Goal: Information Seeking & Learning: Learn about a topic

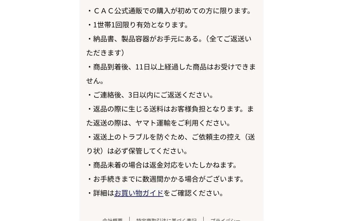
scroll to position [7778, 0]
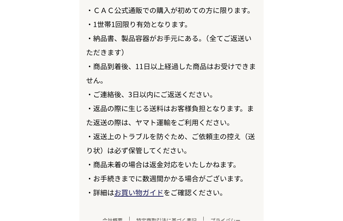
click at [116, 221] on link "会社概要" at bounding box center [113, 220] width 34 height 7
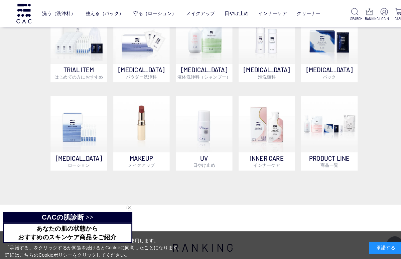
scroll to position [425, 0]
click at [319, 140] on img at bounding box center [324, 122] width 56 height 56
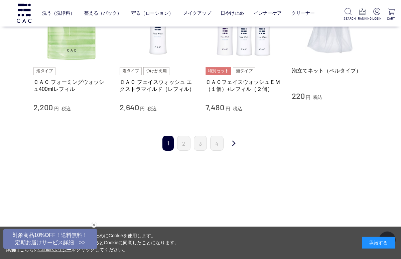
scroll to position [708, 0]
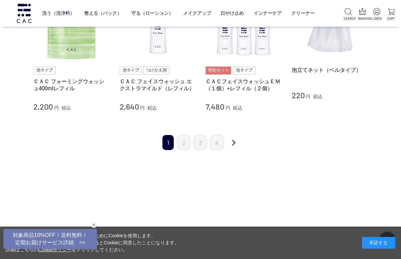
click at [240, 140] on link "次" at bounding box center [233, 143] width 13 height 16
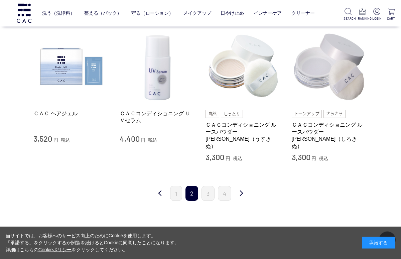
scroll to position [651, 0]
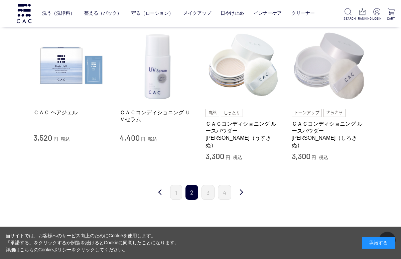
click at [247, 187] on link "次" at bounding box center [241, 193] width 13 height 16
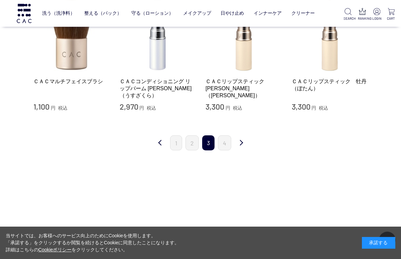
scroll to position [659, 0]
click at [240, 148] on link "次" at bounding box center [241, 143] width 13 height 16
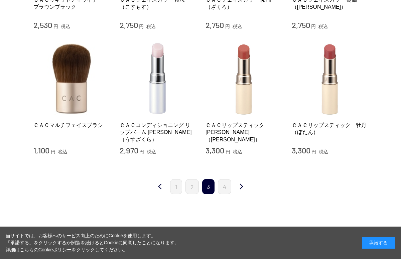
scroll to position [685, 0]
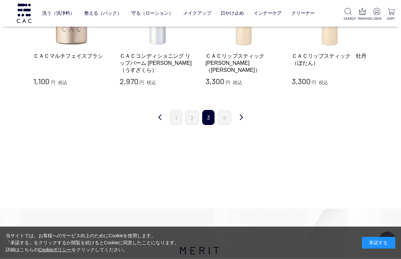
click at [158, 122] on link "前" at bounding box center [160, 118] width 13 height 16
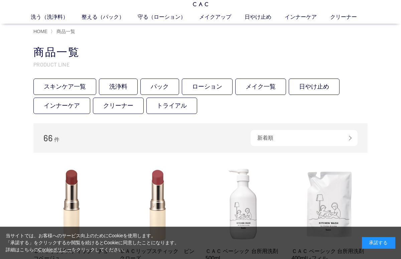
scroll to position [7, 0]
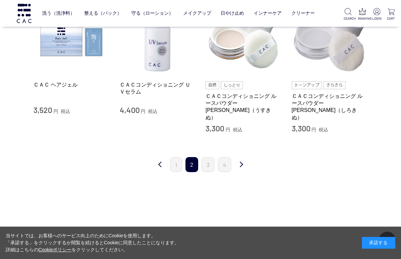
scroll to position [682, 0]
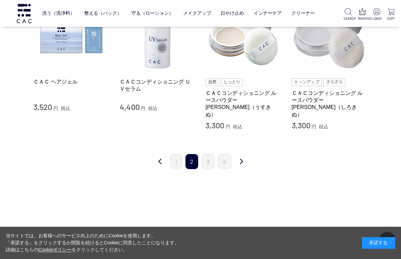
click at [164, 159] on link "前" at bounding box center [160, 162] width 13 height 16
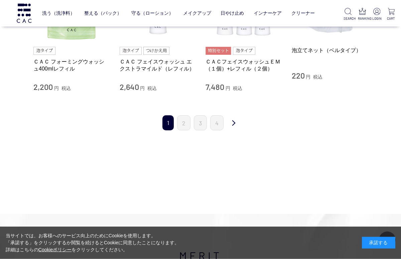
scroll to position [728, 0]
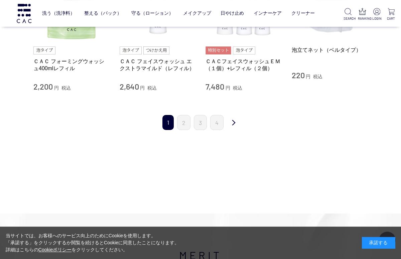
click at [241, 119] on link "次" at bounding box center [233, 123] width 13 height 16
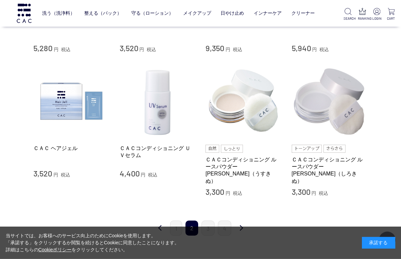
scroll to position [616, 0]
click at [68, 98] on img at bounding box center [71, 101] width 76 height 76
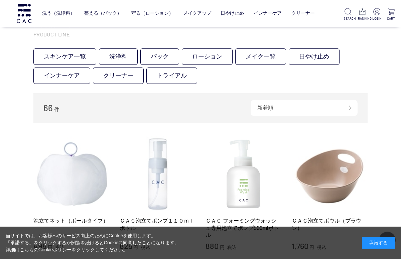
scroll to position [0, 0]
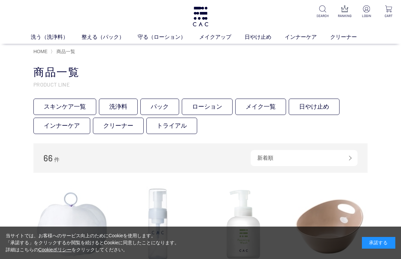
click at [70, 108] on link "スキンケア一覧" at bounding box center [64, 107] width 63 height 16
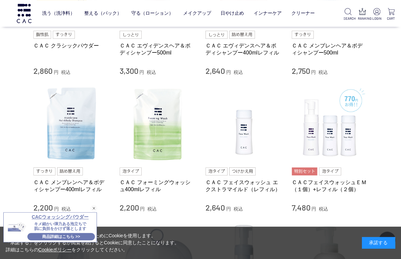
scroll to position [468, 0]
click at [155, 130] on img at bounding box center [158, 124] width 76 height 76
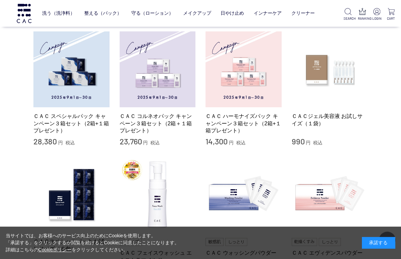
scroll to position [122, 0]
